Goal: Check status: Check status

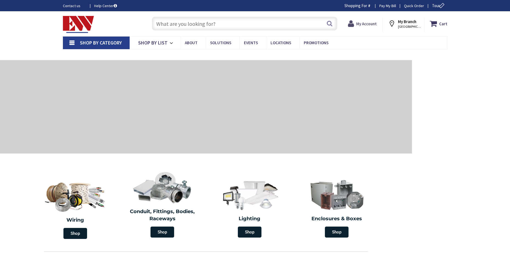
click at [365, 24] on strong "My Account" at bounding box center [366, 23] width 21 height 5
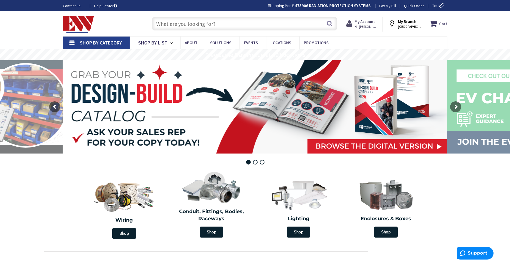
click at [364, 22] on strong "My Account" at bounding box center [365, 21] width 21 height 5
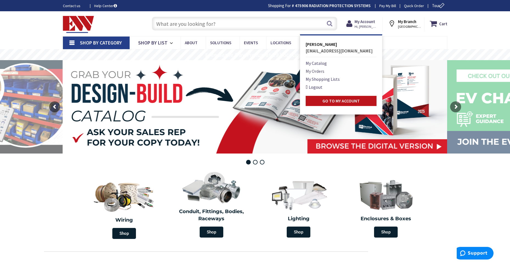
click at [319, 71] on link "My Orders" at bounding box center [315, 71] width 19 height 7
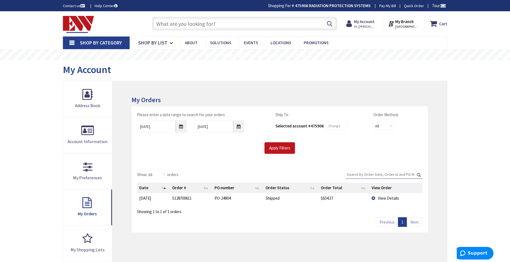
click at [385, 197] on span "View Details" at bounding box center [388, 198] width 21 height 5
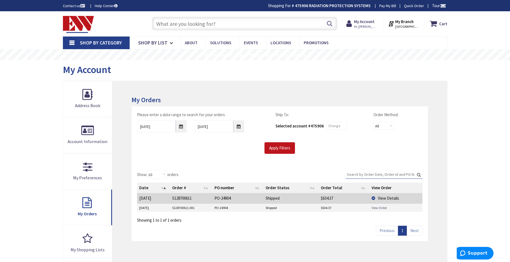
click at [375, 208] on link "View Order" at bounding box center [379, 208] width 15 height 5
